Goal: Task Accomplishment & Management: Use online tool/utility

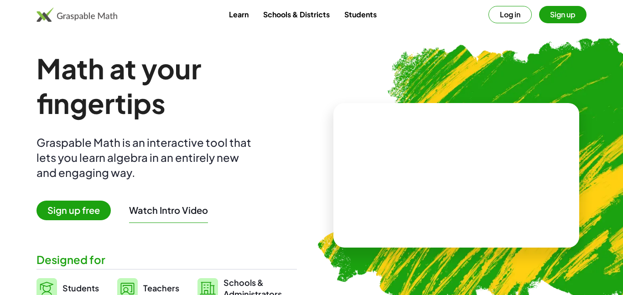
click at [527, 7] on button "Log in" at bounding box center [510, 14] width 43 height 17
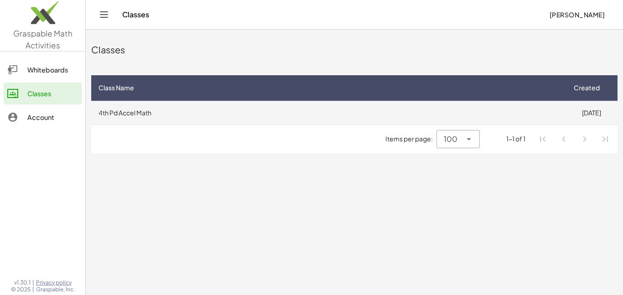
click at [273, 105] on td "4th Pd Accel Math" at bounding box center [328, 113] width 474 height 24
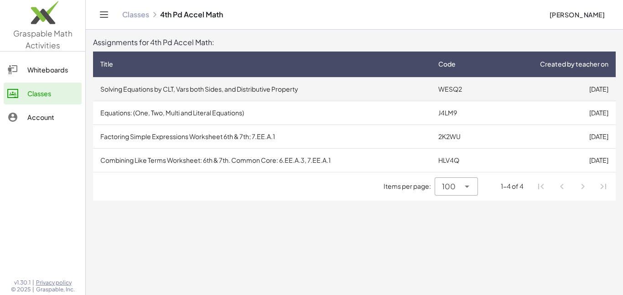
click at [423, 84] on td "Solving Equations by CLT, Vars both Sides, and Distributive Property" at bounding box center [262, 89] width 338 height 24
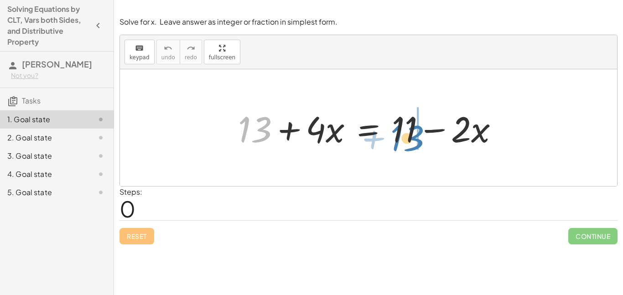
drag, startPoint x: 258, startPoint y: 126, endPoint x: 411, endPoint y: 135, distance: 152.7
click at [411, 135] on div at bounding box center [372, 128] width 277 height 47
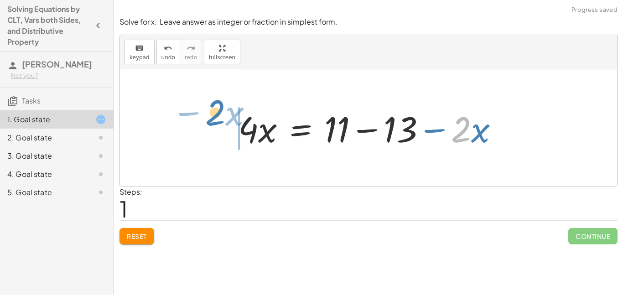
drag, startPoint x: 459, startPoint y: 133, endPoint x: 213, endPoint y: 116, distance: 246.6
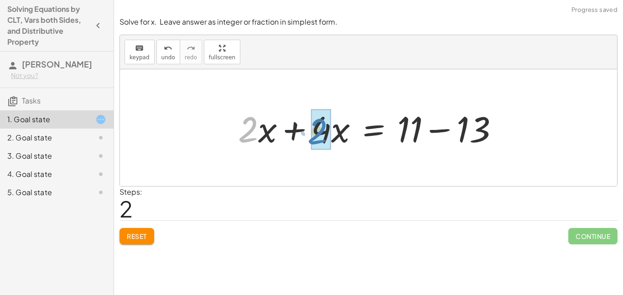
drag, startPoint x: 254, startPoint y: 125, endPoint x: 323, endPoint y: 126, distance: 68.9
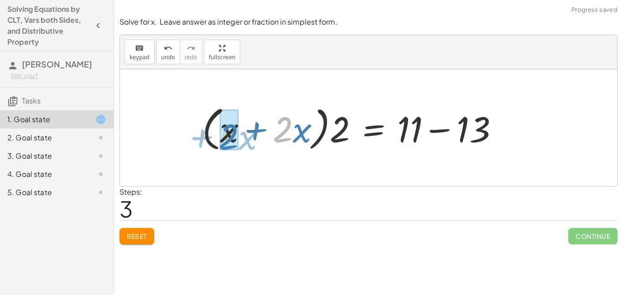
drag, startPoint x: 286, startPoint y: 132, endPoint x: 233, endPoint y: 139, distance: 53.4
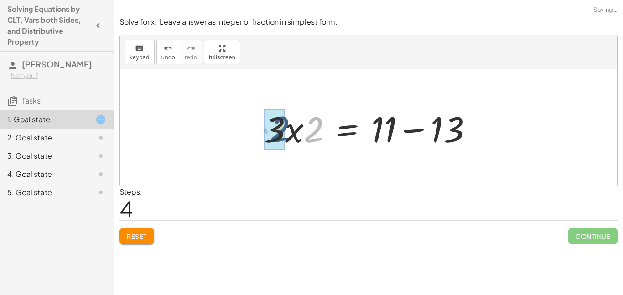
drag, startPoint x: 314, startPoint y: 129, endPoint x: 278, endPoint y: 128, distance: 36.1
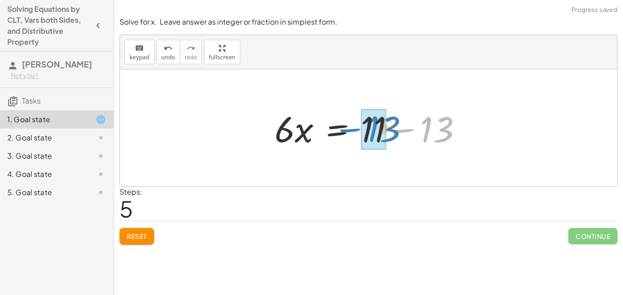
drag, startPoint x: 445, startPoint y: 125, endPoint x: 384, endPoint y: 123, distance: 61.2
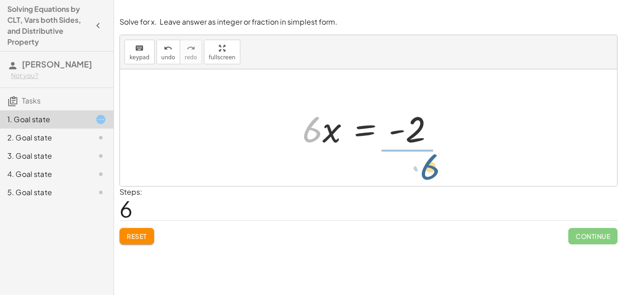
drag, startPoint x: 308, startPoint y: 124, endPoint x: 424, endPoint y: 159, distance: 121.1
click at [424, 159] on div "+ 13 + · 4 · x = + 11 − · 2 · x · 4 · x = + 11 − 13 − · 2 · x + · 2 · x + · 4 ·…" at bounding box center [368, 127] width 497 height 117
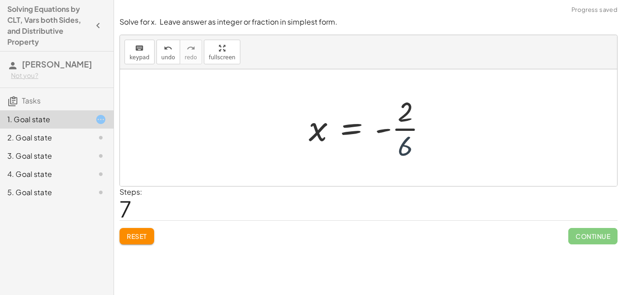
click at [416, 149] on div at bounding box center [371, 128] width 135 height 70
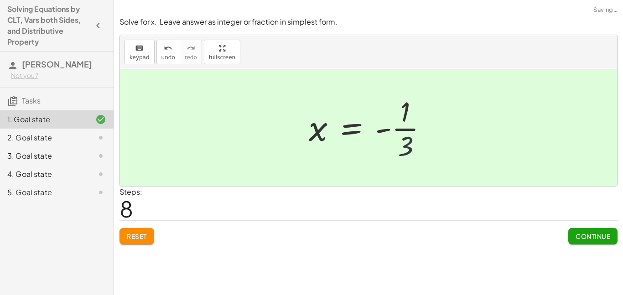
click at [407, 148] on div at bounding box center [372, 128] width 136 height 70
click at [604, 236] on span "Continue" at bounding box center [593, 236] width 35 height 8
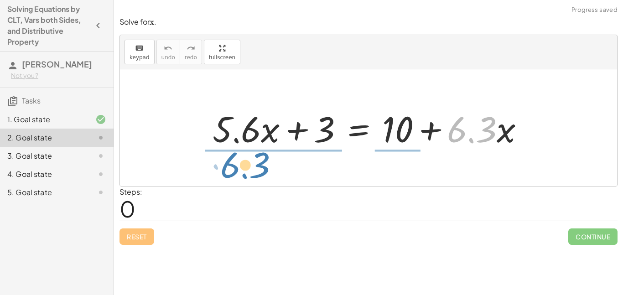
drag, startPoint x: 461, startPoint y: 134, endPoint x: 238, endPoint y: 174, distance: 227.2
click at [238, 174] on div "· 6.3 + · x + · 5.6 · x + 3 = + 10 + · 6.3 · x" at bounding box center [368, 127] width 497 height 117
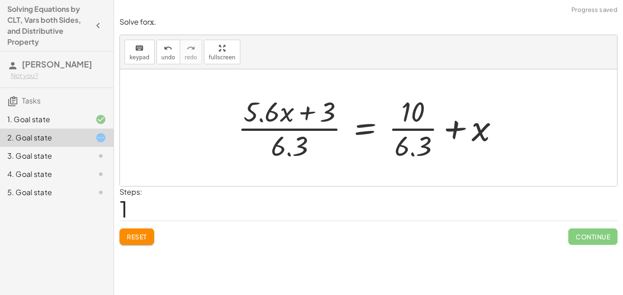
click at [130, 241] on button "Reset" at bounding box center [137, 237] width 35 height 16
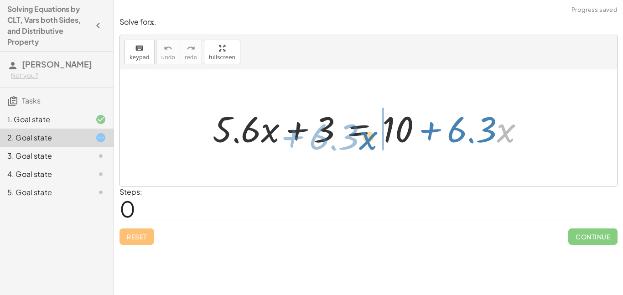
drag, startPoint x: 504, startPoint y: 133, endPoint x: 366, endPoint y: 140, distance: 138.0
click at [366, 140] on div at bounding box center [372, 128] width 328 height 47
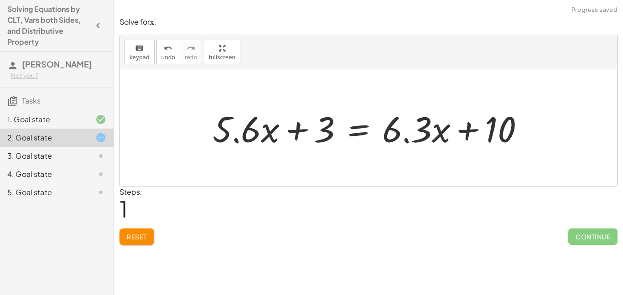
click at [424, 131] on div at bounding box center [372, 128] width 328 height 47
click at [126, 240] on button "Reset" at bounding box center [137, 237] width 35 height 16
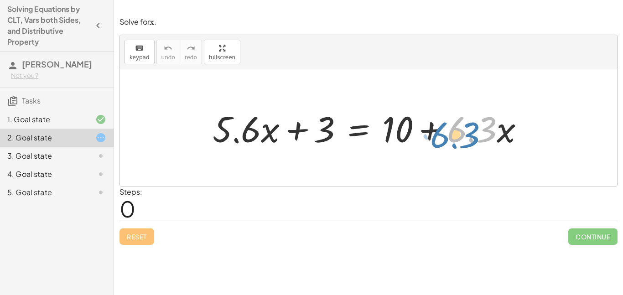
drag, startPoint x: 486, startPoint y: 136, endPoint x: 471, endPoint y: 140, distance: 15.5
click at [471, 140] on div at bounding box center [372, 128] width 328 height 47
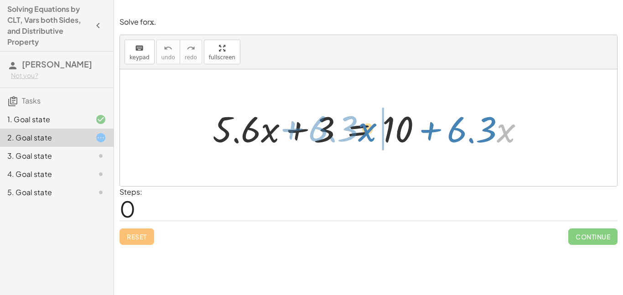
drag, startPoint x: 507, startPoint y: 131, endPoint x: 368, endPoint y: 130, distance: 138.8
click at [368, 130] on div at bounding box center [372, 128] width 328 height 47
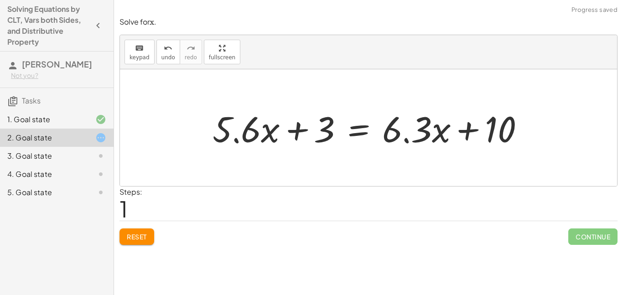
click at [156, 227] on div "Reset Continue" at bounding box center [369, 233] width 498 height 24
click at [147, 232] on button "Reset" at bounding box center [137, 237] width 35 height 16
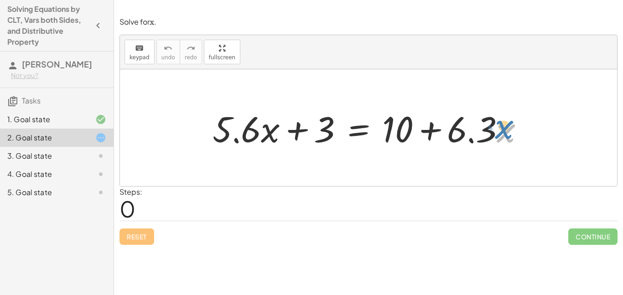
click at [507, 132] on div at bounding box center [372, 128] width 328 height 47
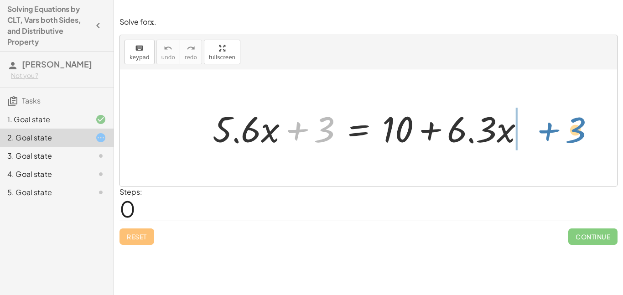
drag, startPoint x: 320, startPoint y: 137, endPoint x: 567, endPoint y: 136, distance: 247.4
click at [567, 136] on div "+ 3 + · 5.6 · x + 3 = + 10 + · 6.3 · x" at bounding box center [368, 127] width 497 height 117
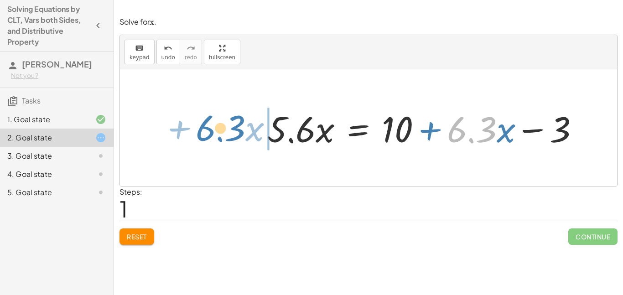
drag, startPoint x: 451, startPoint y: 130, endPoint x: 200, endPoint y: 128, distance: 251.0
click at [200, 128] on div "+ · 5.6 · x + 3 = + 10 + · 6.3 · x · 6.3 + · x · 5.6 · x 3 = + 10 + · 6.3 · x −" at bounding box center [368, 127] width 497 height 117
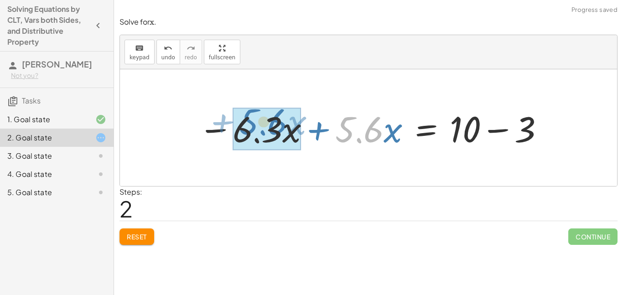
drag, startPoint x: 347, startPoint y: 134, endPoint x: 252, endPoint y: 126, distance: 95.7
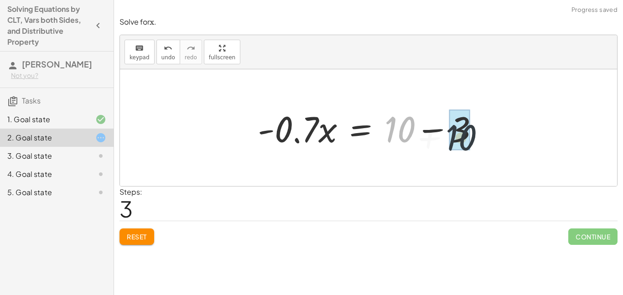
drag, startPoint x: 396, startPoint y: 126, endPoint x: 459, endPoint y: 133, distance: 63.5
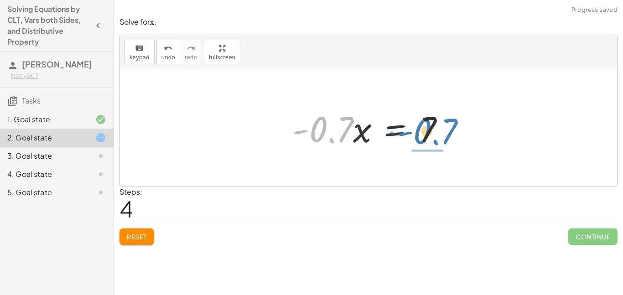
drag, startPoint x: 349, startPoint y: 114, endPoint x: 454, endPoint y: 114, distance: 104.5
click at [454, 114] on div at bounding box center [372, 128] width 168 height 47
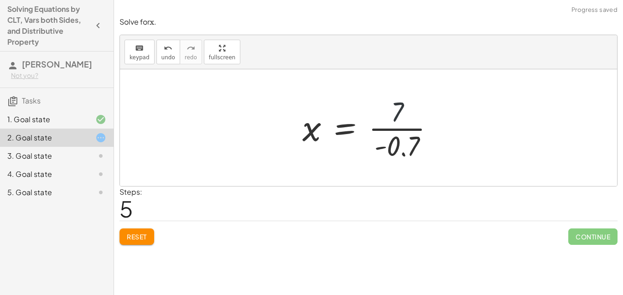
drag, startPoint x: 448, startPoint y: 109, endPoint x: 449, endPoint y: 117, distance: 8.7
click at [449, 117] on div "+ · 5.6 · x + 3 = + 10 + · 6.3 · x · 5.6 · x = + 10 + · 6.3 · x − 3 − · 6.3 · x…" at bounding box center [368, 127] width 497 height 117
click at [403, 149] on div at bounding box center [372, 128] width 148 height 70
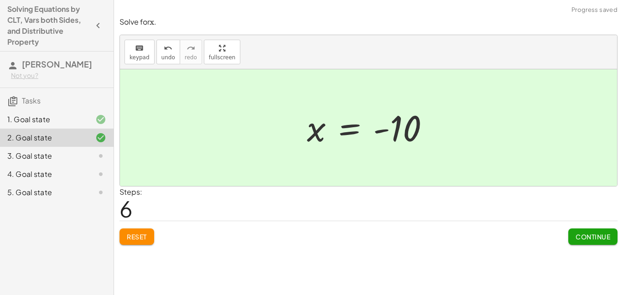
click at [574, 237] on button "Continue" at bounding box center [593, 237] width 49 height 16
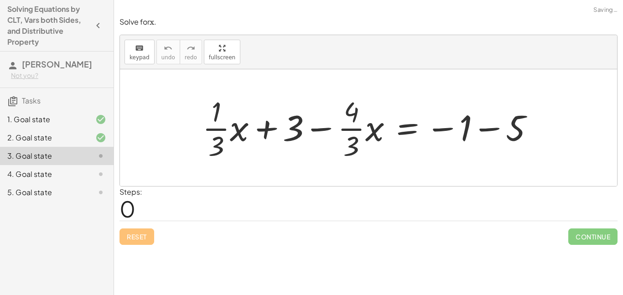
click at [211, 142] on div at bounding box center [372, 128] width 348 height 70
drag, startPoint x: 292, startPoint y: 128, endPoint x: 595, endPoint y: 131, distance: 303.1
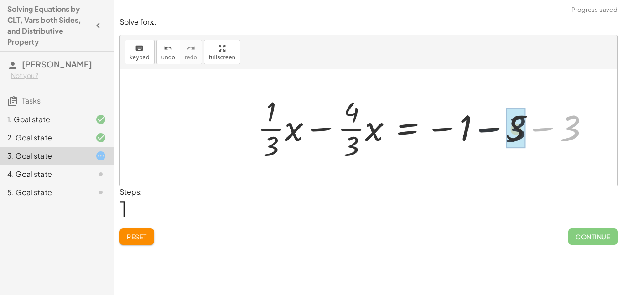
drag, startPoint x: 576, startPoint y: 130, endPoint x: 517, endPoint y: 130, distance: 59.8
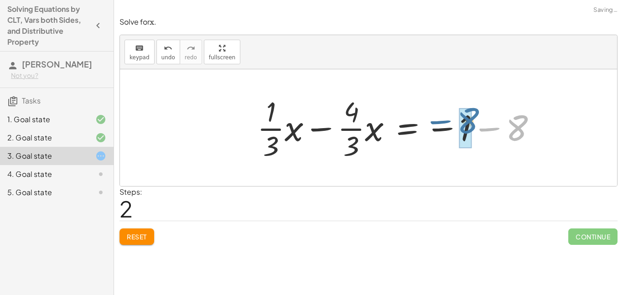
drag, startPoint x: 517, startPoint y: 130, endPoint x: 467, endPoint y: 123, distance: 50.2
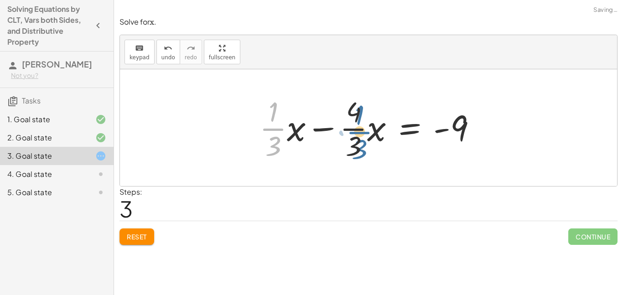
drag, startPoint x: 277, startPoint y: 132, endPoint x: 360, endPoint y: 129, distance: 82.7
click at [360, 129] on div at bounding box center [372, 128] width 234 height 70
drag, startPoint x: 267, startPoint y: 145, endPoint x: 260, endPoint y: 141, distance: 8.0
click at [260, 141] on div at bounding box center [372, 128] width 234 height 70
drag, startPoint x: 262, startPoint y: 126, endPoint x: 233, endPoint y: 128, distance: 29.3
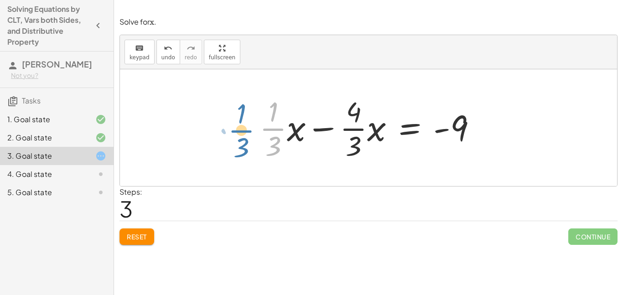
click at [233, 128] on div "+ · · 1 · 3 · x + 3 − · · 4 · 3 · x = − 1 − 5 + · · 1 · 3 · x − · · 4 · 3 · x =…" at bounding box center [368, 127] width 497 height 117
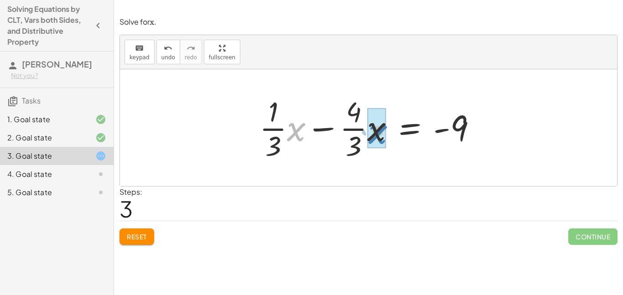
drag, startPoint x: 298, startPoint y: 127, endPoint x: 378, endPoint y: 130, distance: 79.9
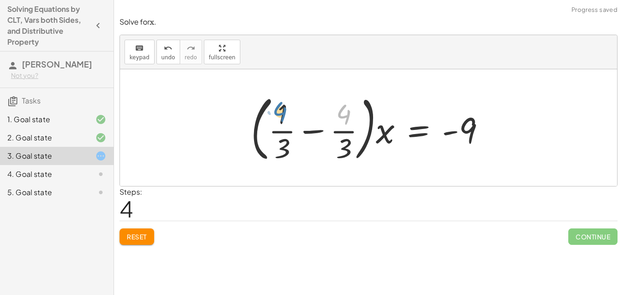
drag, startPoint x: 347, startPoint y: 114, endPoint x: 286, endPoint y: 111, distance: 61.2
click at [286, 111] on div at bounding box center [371, 128] width 251 height 76
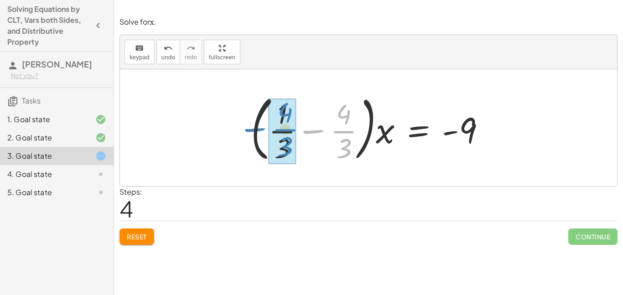
drag, startPoint x: 337, startPoint y: 131, endPoint x: 278, endPoint y: 129, distance: 58.9
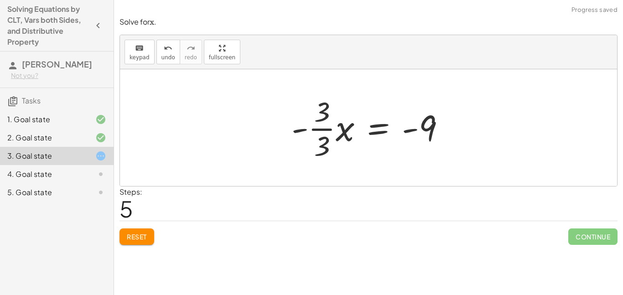
click at [323, 132] on div at bounding box center [372, 128] width 170 height 70
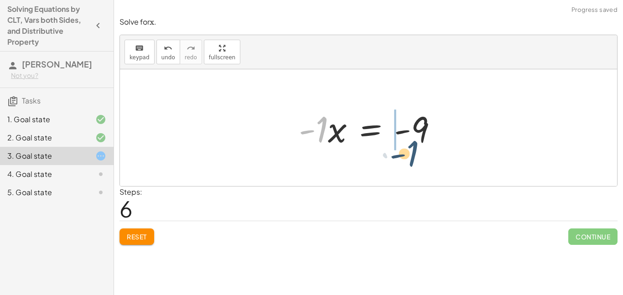
drag, startPoint x: 322, startPoint y: 132, endPoint x: 430, endPoint y: 159, distance: 111.4
click at [430, 159] on div "+ · · 1 · 3 · x + 3 − · · 4 · 3 · x = − 1 − 5 + · · 1 · 3 · x − · · 4 · 3 · x =…" at bounding box center [368, 127] width 497 height 117
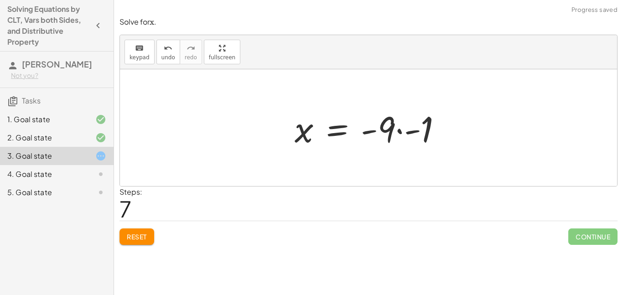
click at [462, 129] on div at bounding box center [368, 127] width 497 height 117
drag, startPoint x: 427, startPoint y: 129, endPoint x: 395, endPoint y: 127, distance: 32.0
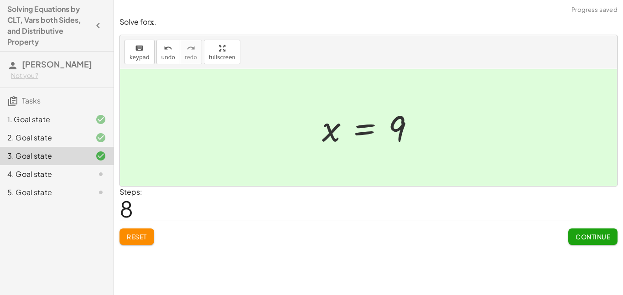
click at [578, 231] on button "Continue" at bounding box center [593, 237] width 49 height 16
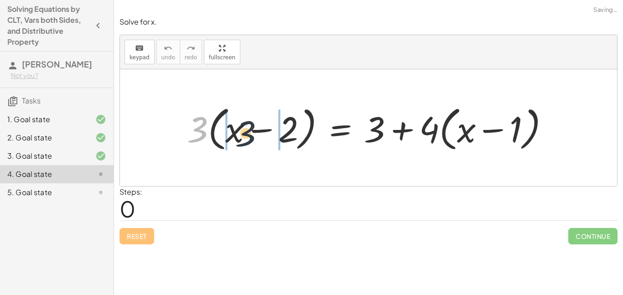
drag, startPoint x: 194, startPoint y: 133, endPoint x: 249, endPoint y: 136, distance: 55.3
click at [249, 136] on div at bounding box center [372, 128] width 379 height 52
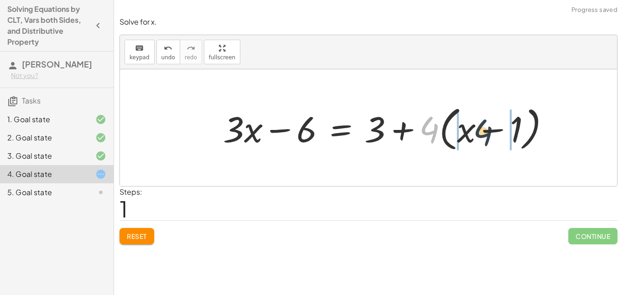
drag, startPoint x: 420, startPoint y: 123, endPoint x: 475, endPoint y: 126, distance: 54.8
click at [475, 126] on div at bounding box center [390, 128] width 343 height 52
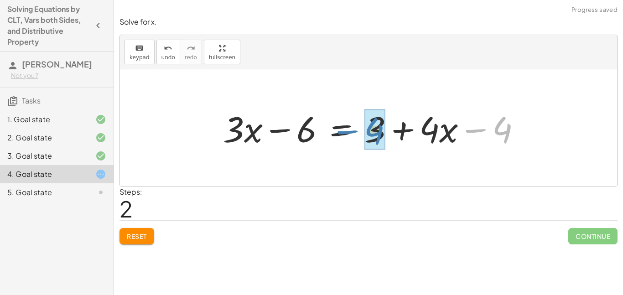
drag, startPoint x: 501, startPoint y: 127, endPoint x: 373, endPoint y: 128, distance: 128.3
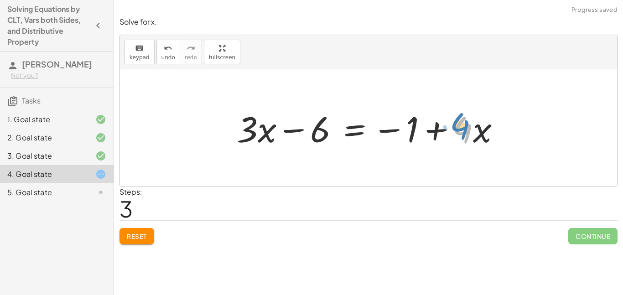
click at [463, 125] on div at bounding box center [372, 128] width 280 height 47
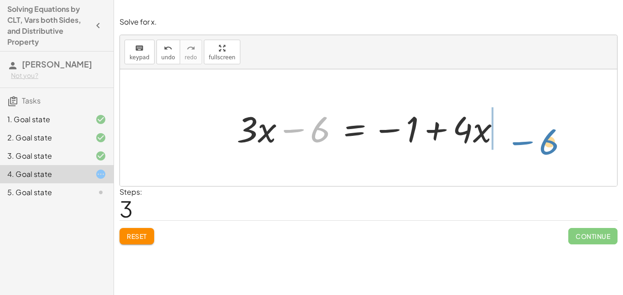
drag, startPoint x: 319, startPoint y: 136, endPoint x: 549, endPoint y: 146, distance: 230.7
click at [549, 146] on div "· 3 · ( + x − 2 ) = + 3 + · 4 · ( + x − 1 ) + · 3 · x − · 3 · 2 = + 3 + · 4 · (…" at bounding box center [368, 127] width 497 height 117
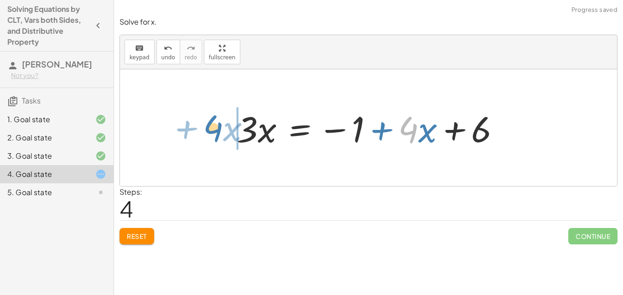
drag, startPoint x: 406, startPoint y: 131, endPoint x: 212, endPoint y: 130, distance: 194.4
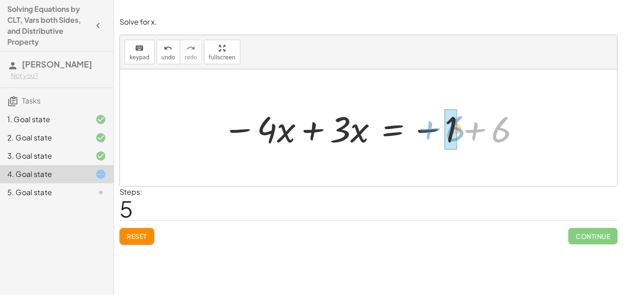
drag, startPoint x: 501, startPoint y: 118, endPoint x: 455, endPoint y: 117, distance: 45.7
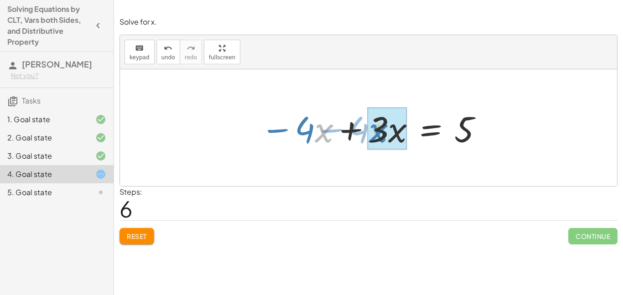
drag, startPoint x: 321, startPoint y: 129, endPoint x: 376, endPoint y: 129, distance: 54.3
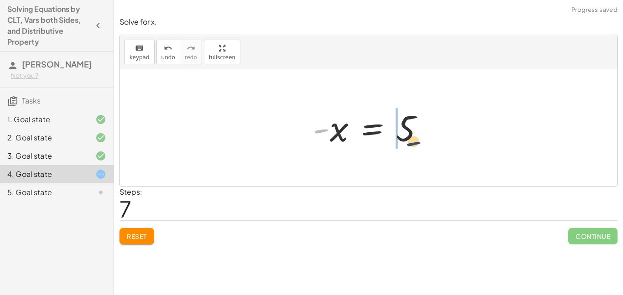
drag, startPoint x: 319, startPoint y: 129, endPoint x: 419, endPoint y: 140, distance: 100.1
click at [419, 140] on div at bounding box center [373, 127] width 128 height 45
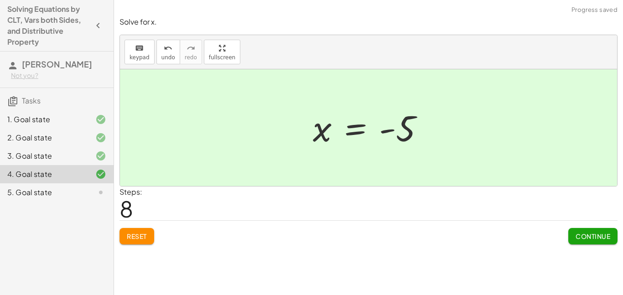
click at [599, 243] on button "Continue" at bounding box center [593, 236] width 49 height 16
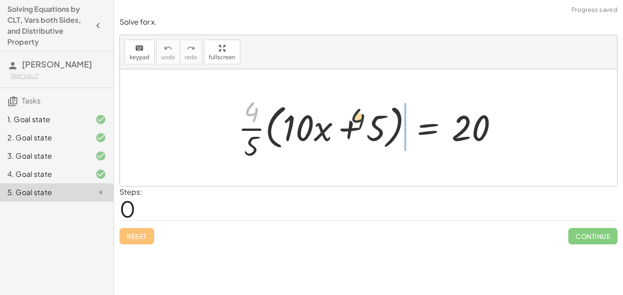
drag, startPoint x: 253, startPoint y: 120, endPoint x: 371, endPoint y: 126, distance: 117.9
click at [371, 126] on div at bounding box center [372, 128] width 277 height 70
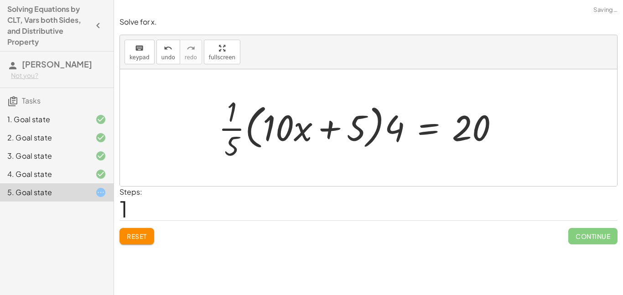
click at [138, 234] on span "Reset" at bounding box center [137, 236] width 20 height 8
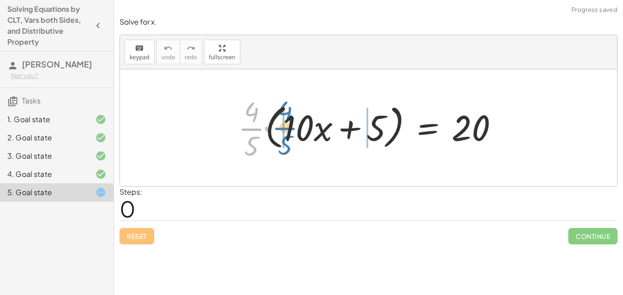
drag, startPoint x: 248, startPoint y: 128, endPoint x: 282, endPoint y: 127, distance: 34.2
click at [282, 127] on div at bounding box center [372, 128] width 277 height 70
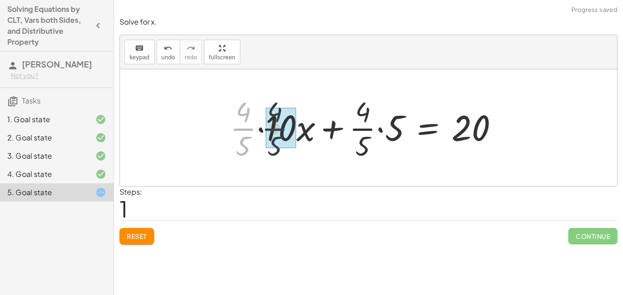
drag, startPoint x: 245, startPoint y: 128, endPoint x: 278, endPoint y: 127, distance: 33.8
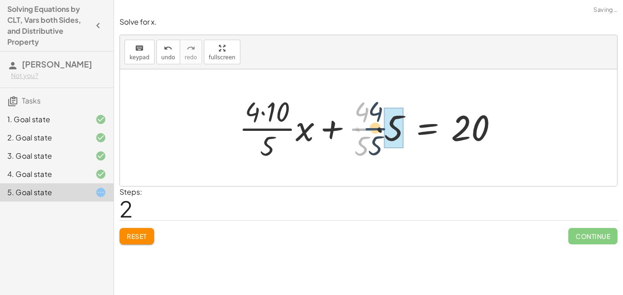
drag, startPoint x: 361, startPoint y: 128, endPoint x: 375, endPoint y: 128, distance: 13.7
click at [375, 128] on div at bounding box center [373, 128] width 276 height 70
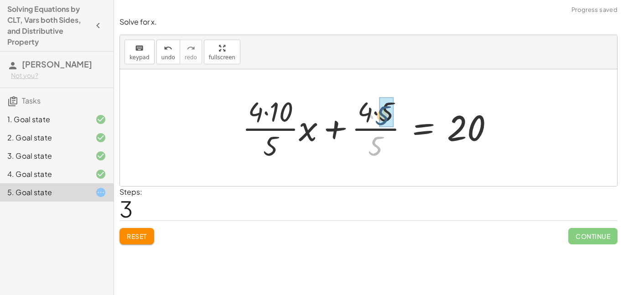
drag, startPoint x: 377, startPoint y: 147, endPoint x: 384, endPoint y: 118, distance: 30.4
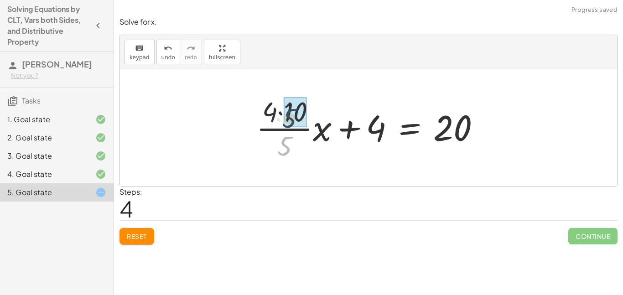
drag, startPoint x: 284, startPoint y: 146, endPoint x: 289, endPoint y: 116, distance: 30.5
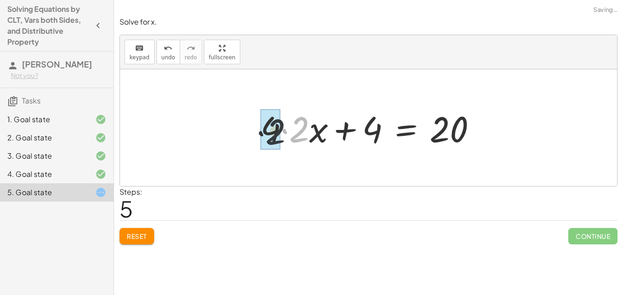
drag, startPoint x: 298, startPoint y: 130, endPoint x: 270, endPoint y: 131, distance: 28.4
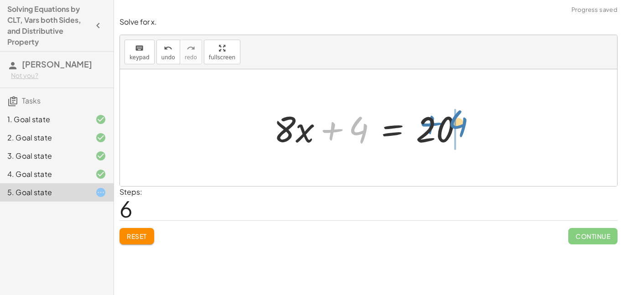
drag, startPoint x: 358, startPoint y: 129, endPoint x: 456, endPoint y: 123, distance: 98.3
click at [456, 123] on div at bounding box center [372, 128] width 206 height 47
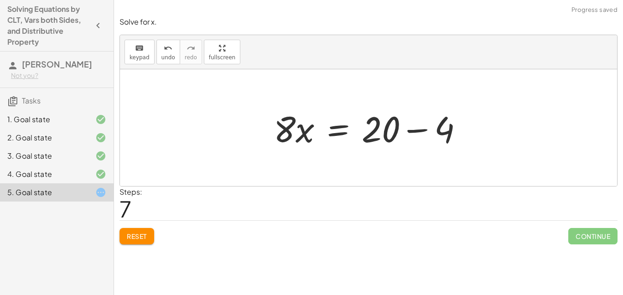
click at [494, 125] on div at bounding box center [368, 127] width 497 height 117
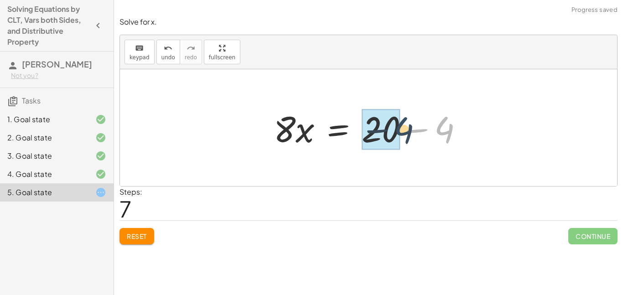
drag, startPoint x: 440, startPoint y: 130, endPoint x: 377, endPoint y: 132, distance: 62.1
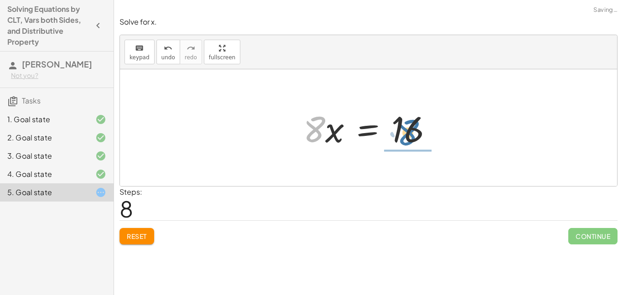
drag, startPoint x: 315, startPoint y: 126, endPoint x: 408, endPoint y: 133, distance: 93.4
click at [408, 133] on div at bounding box center [372, 128] width 146 height 47
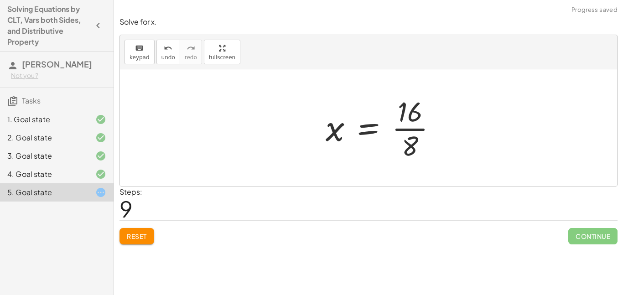
click at [413, 138] on div at bounding box center [385, 128] width 128 height 70
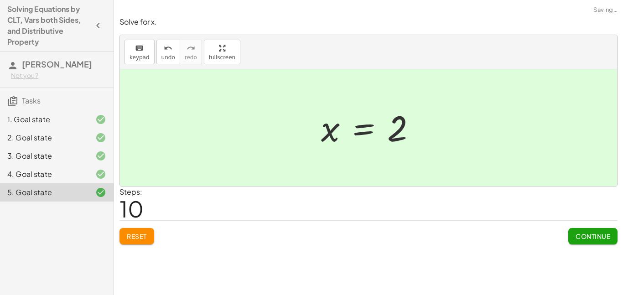
click at [577, 235] on span "Continue" at bounding box center [593, 236] width 35 height 8
